Goal: Entertainment & Leisure: Browse casually

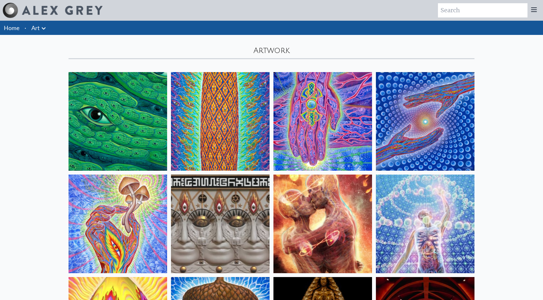
click at [534, 12] on icon at bounding box center [533, 10] width 5 height 4
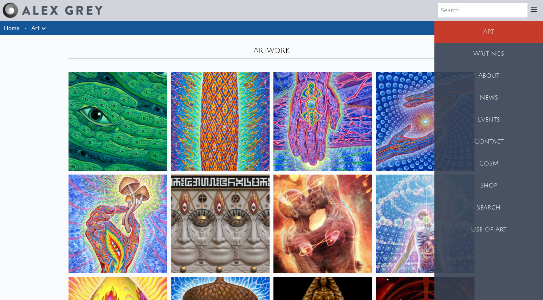
click at [46, 29] on icon at bounding box center [44, 29] width 8 height 8
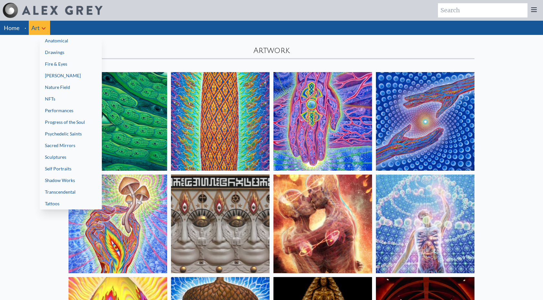
click at [67, 202] on link "Tattoos" at bounding box center [71, 204] width 62 height 12
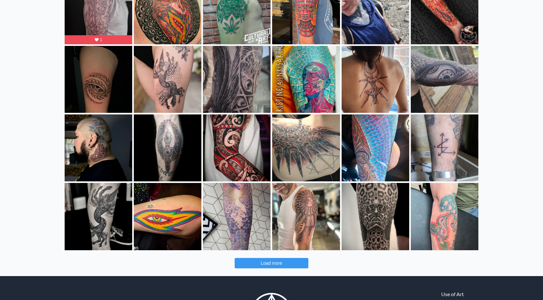
scroll to position [122, 0]
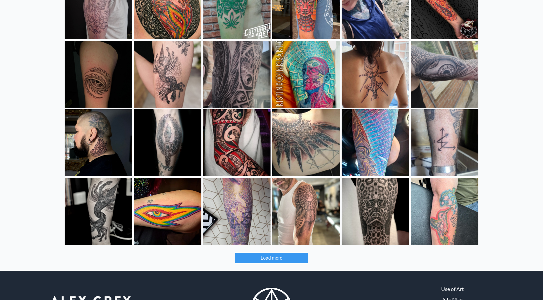
click at [293, 256] on button "Load more" at bounding box center [272, 258] width 74 height 10
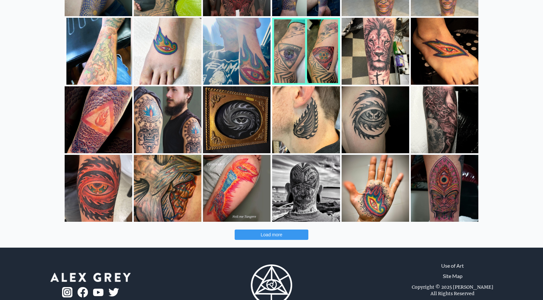
scroll to position [442, 0]
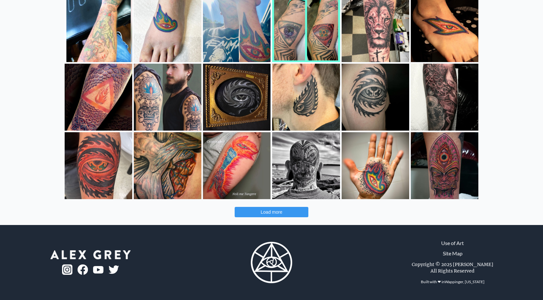
click at [273, 211] on span "Load more" at bounding box center [272, 211] width 22 height 5
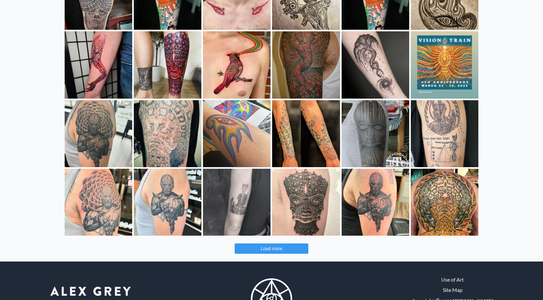
scroll to position [676, 0]
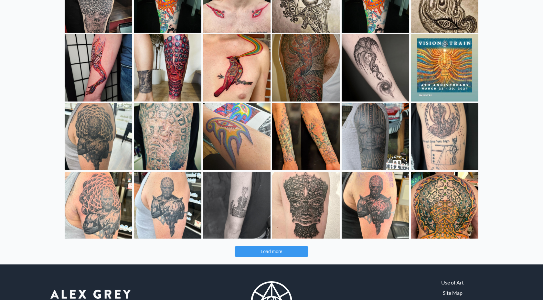
click at [276, 249] on span "Load more" at bounding box center [272, 251] width 22 height 5
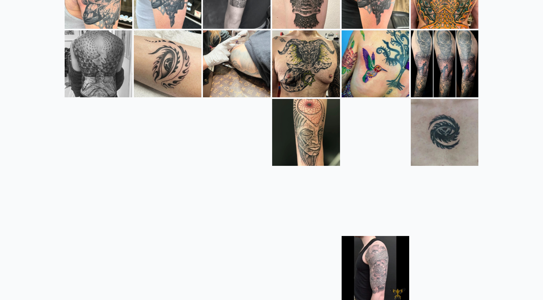
scroll to position [896, 0]
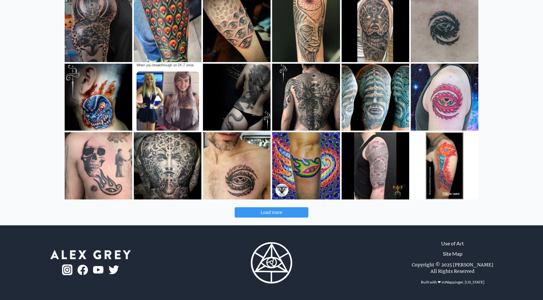
click at [276, 212] on span "Load more" at bounding box center [272, 212] width 22 height 5
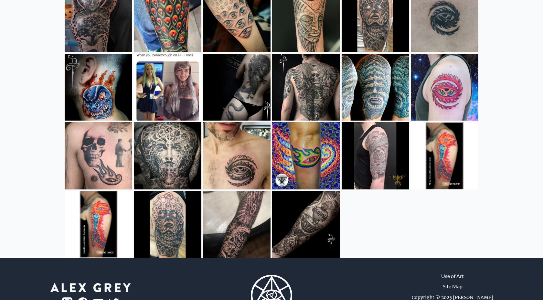
scroll to position [1033, 0]
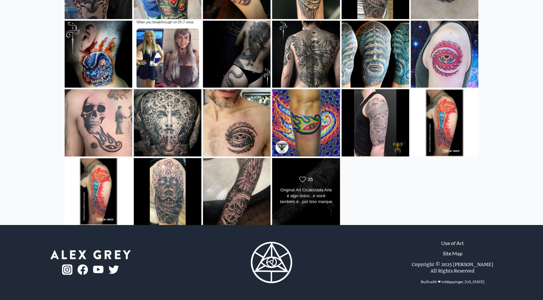
click at [313, 202] on div "Original Art Cicatrizada Arte é algo único...e você também é...por isso marque …" at bounding box center [306, 196] width 55 height 18
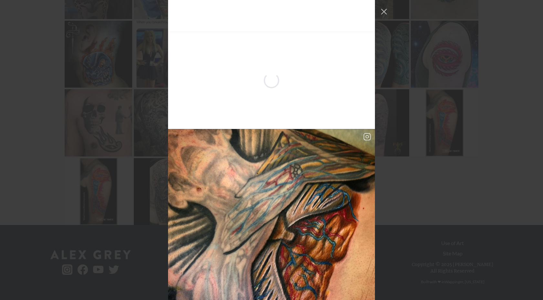
scroll to position [4318, 0]
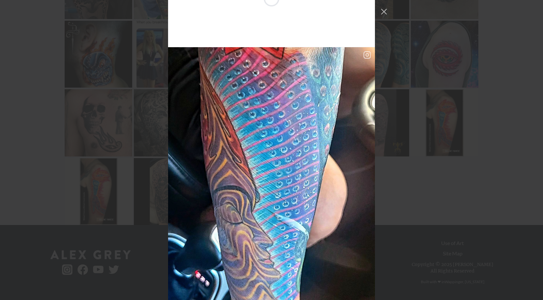
click at [294, 119] on img "Instagram Feed popup" at bounding box center [271, 176] width 207 height 258
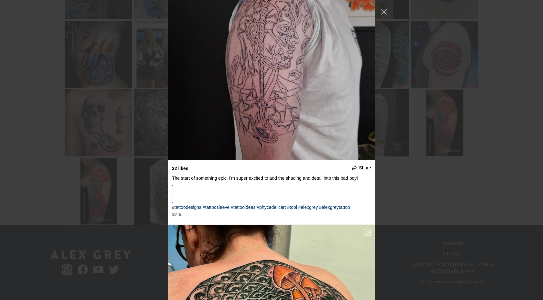
scroll to position [0, 0]
